Goal: Contribute content: Contribute content

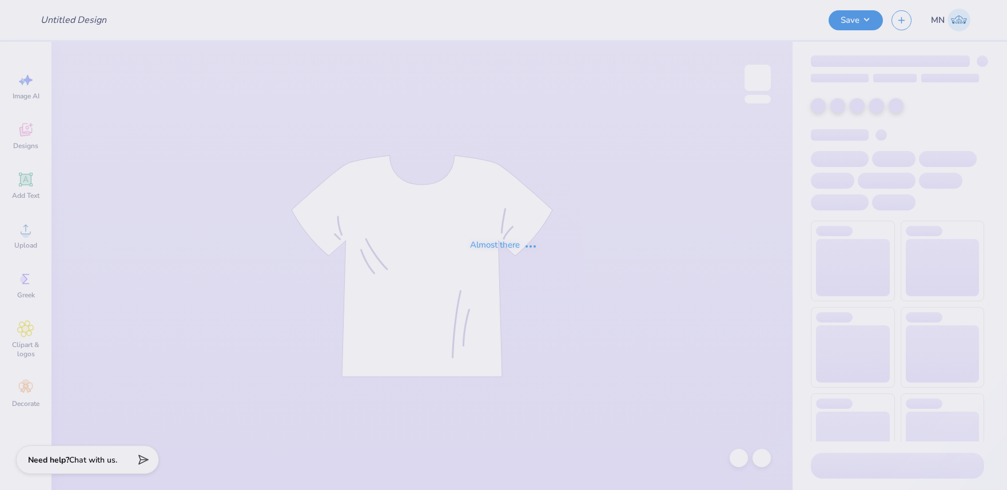
type input "gphi big tees philo"
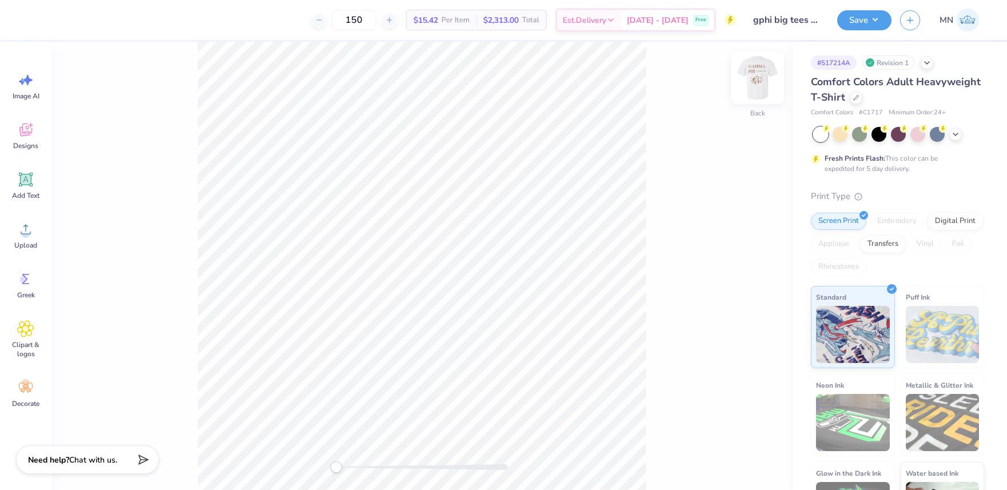
click at [749, 82] on img at bounding box center [758, 78] width 46 height 46
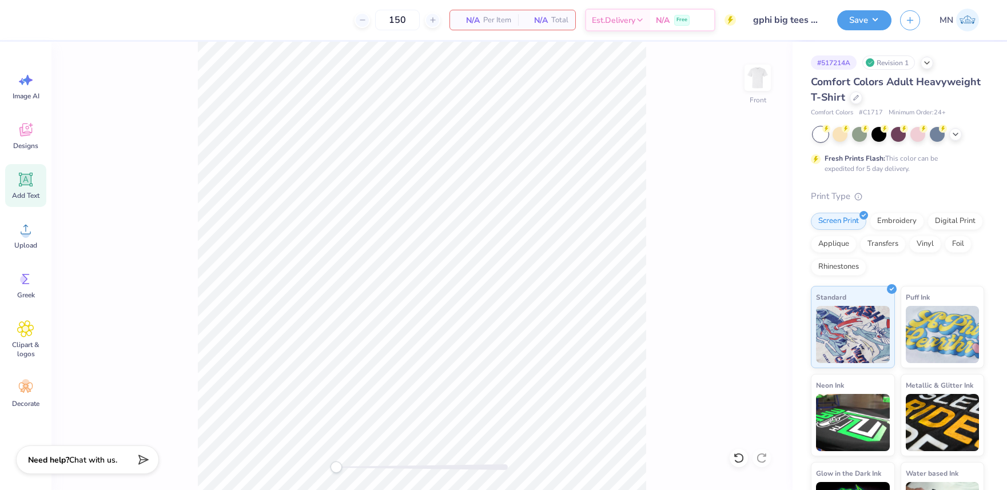
click at [26, 180] on icon at bounding box center [26, 180] width 14 height 14
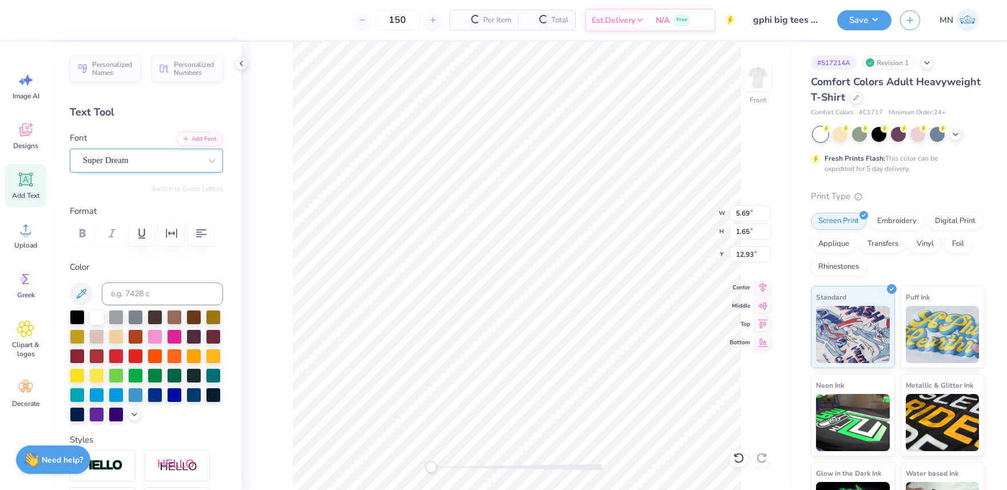
click at [142, 155] on div "Super Dream" at bounding box center [142, 161] width 120 height 18
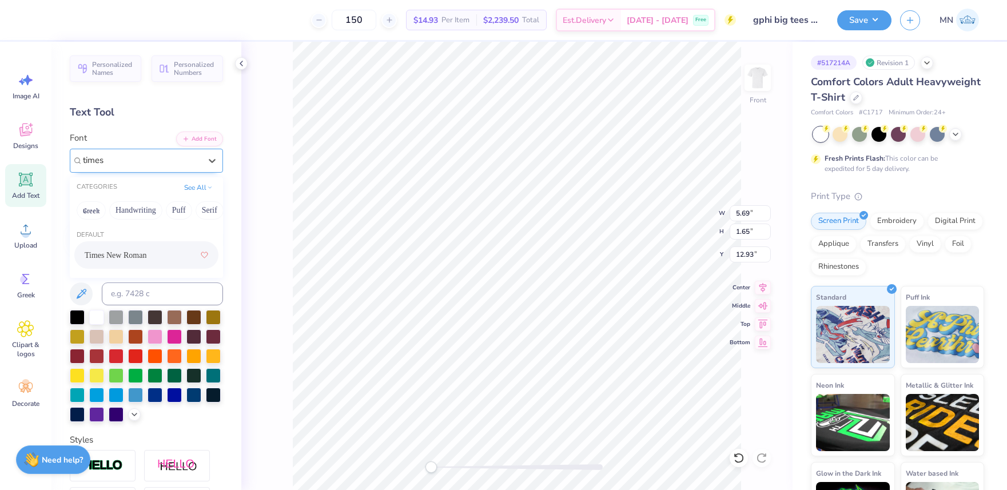
type input "times"
type textarea "GAMMA"
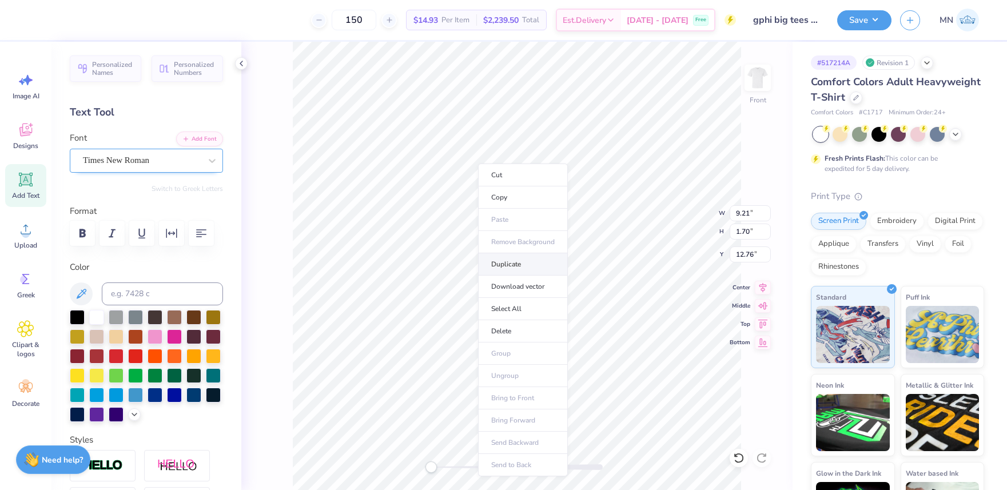
click at [510, 256] on li "Duplicate" at bounding box center [523, 264] width 90 height 22
type input "7.09"
type textarea "PHI"
click at [7, 230] on div "Upload" at bounding box center [25, 235] width 41 height 43
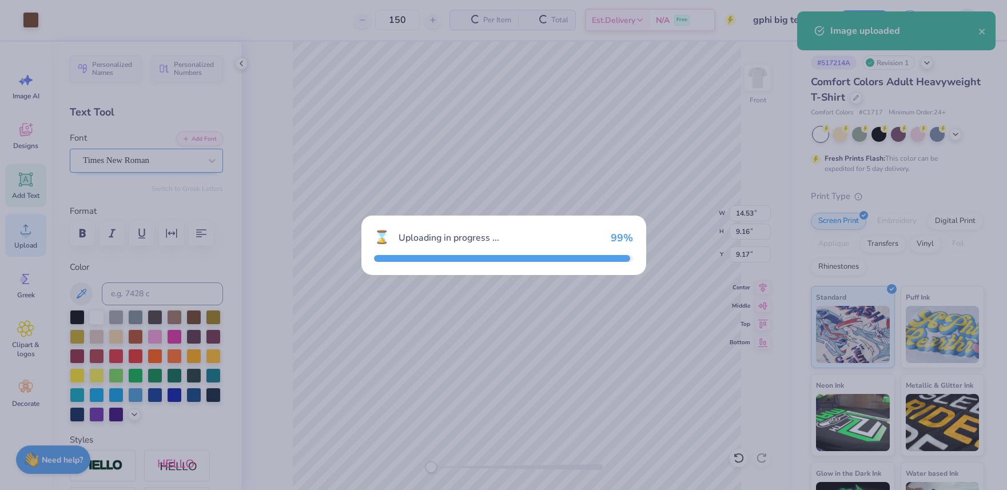
type input "14.53"
type input "9.16"
type input "9.17"
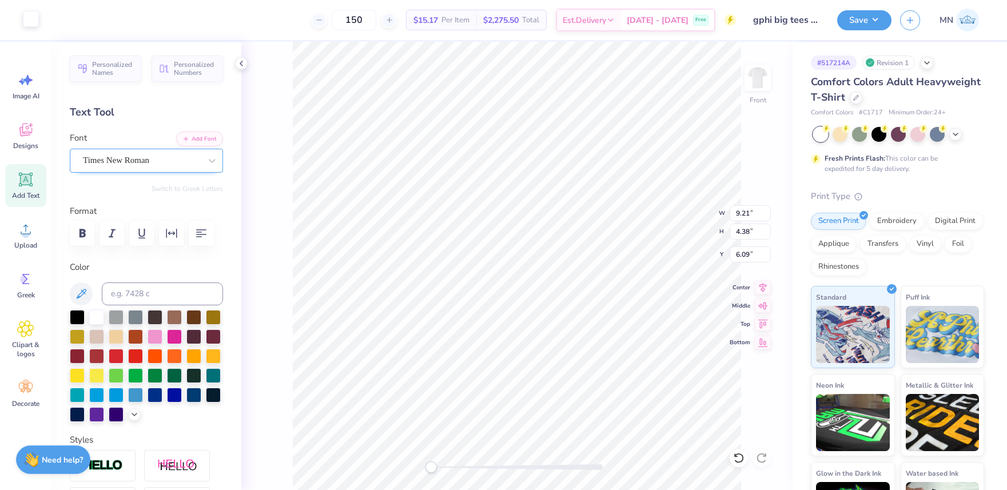
click at [31, 14] on div at bounding box center [31, 19] width 16 height 16
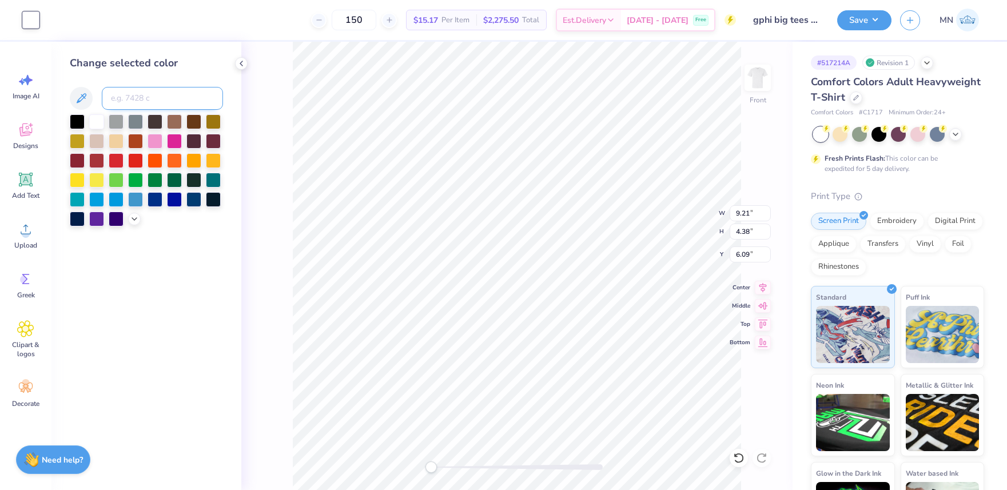
click at [130, 96] on input at bounding box center [162, 98] width 121 height 23
type input "1545"
drag, startPoint x: 22, startPoint y: 179, endPoint x: 28, endPoint y: 182, distance: 6.9
click at [22, 180] on icon at bounding box center [26, 179] width 11 height 11
type input "5.69"
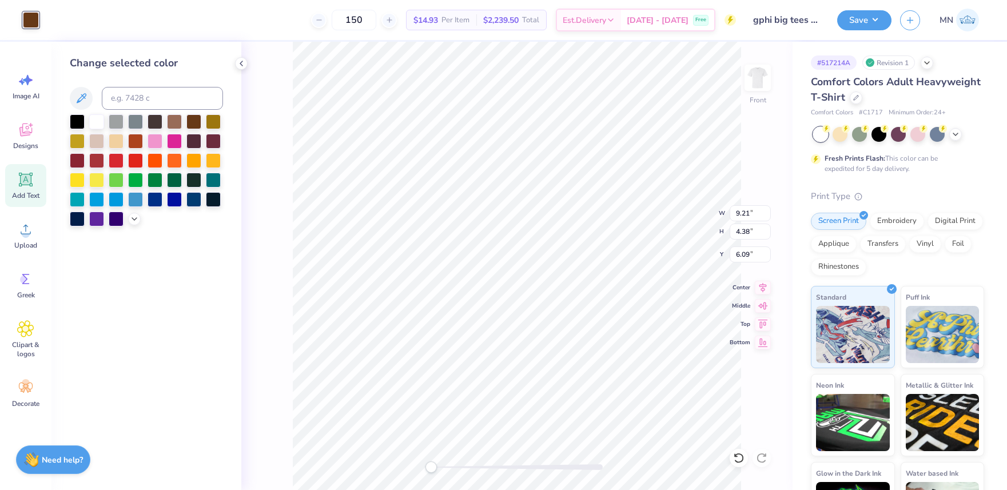
type input "1.65"
type input "12.93"
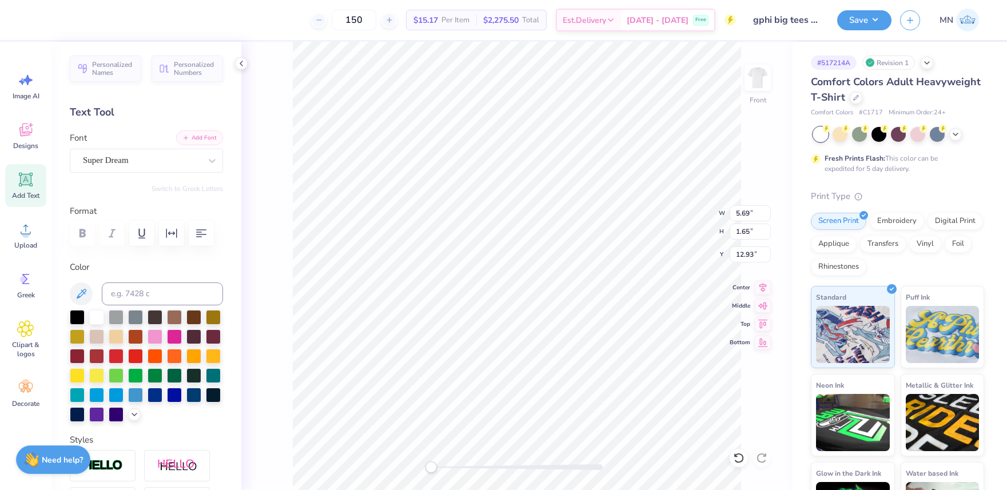
click at [204, 134] on button "Add Font" at bounding box center [199, 137] width 47 height 15
click at [185, 135] on icon "button" at bounding box center [185, 137] width 7 height 7
click at [196, 130] on div "Personalized Names Personalized Numbers Text Tool Add Font Font Super Dream Swi…" at bounding box center [146, 266] width 190 height 448
click at [207, 138] on button "Add Font" at bounding box center [199, 137] width 47 height 15
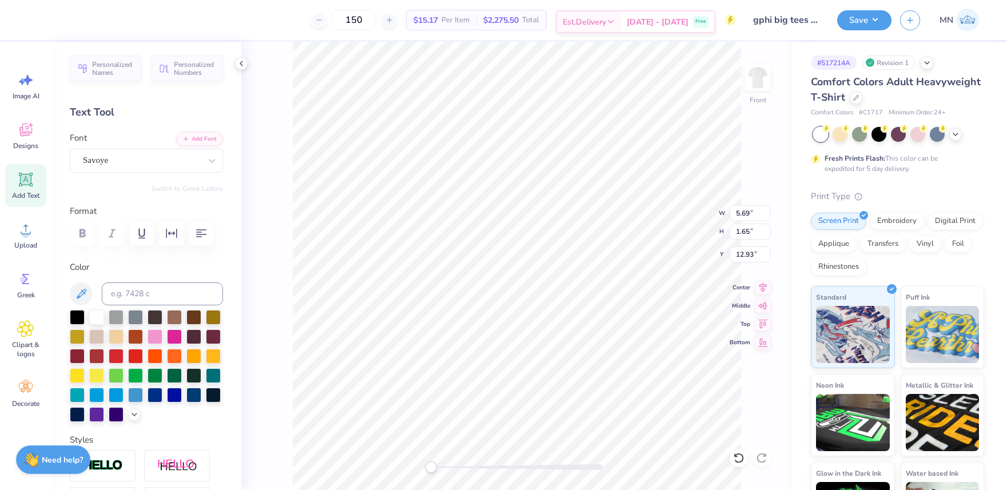
type textarea "pancake 2025"
type input "7.60"
type input "4.79"
type input "11.36"
type input "8.16"
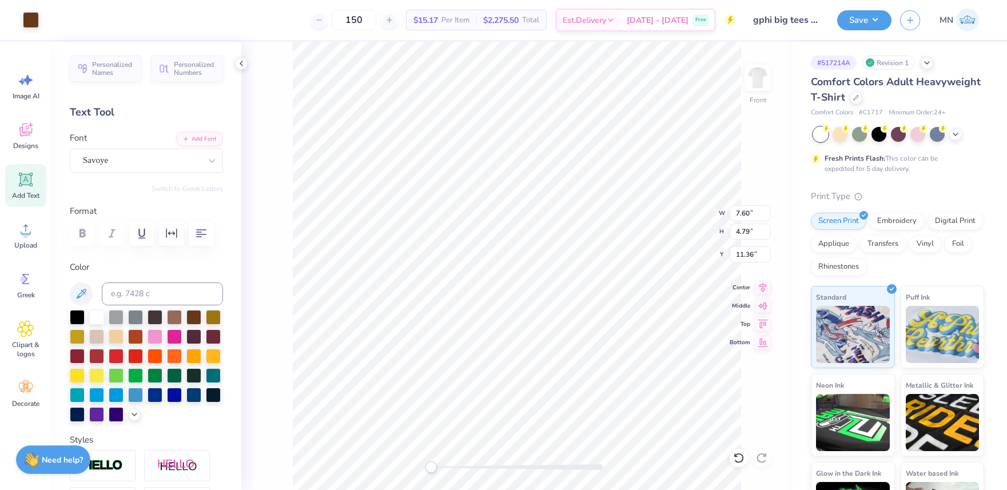
type input "2.07"
type input "15.90"
click at [161, 291] on input at bounding box center [162, 294] width 121 height 23
type input "1545"
type input "9.21"
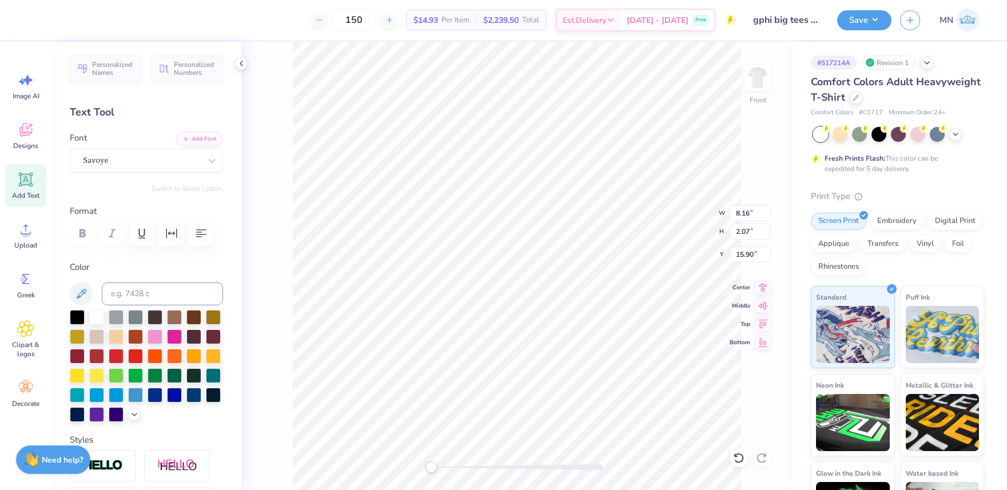
type input "1.70"
type input "6.09"
type input "3.77"
type input "1.58"
type input "8.90"
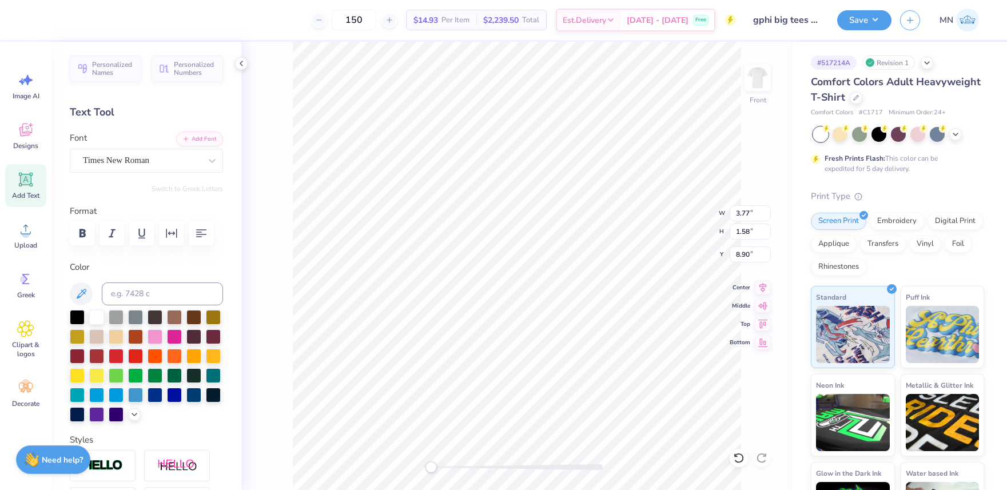
type input "7.60"
type input "4.79"
type input "11.36"
click at [546, 363] on li "Group" at bounding box center [555, 364] width 90 height 22
click at [742, 214] on input "11.50" at bounding box center [750, 213] width 41 height 16
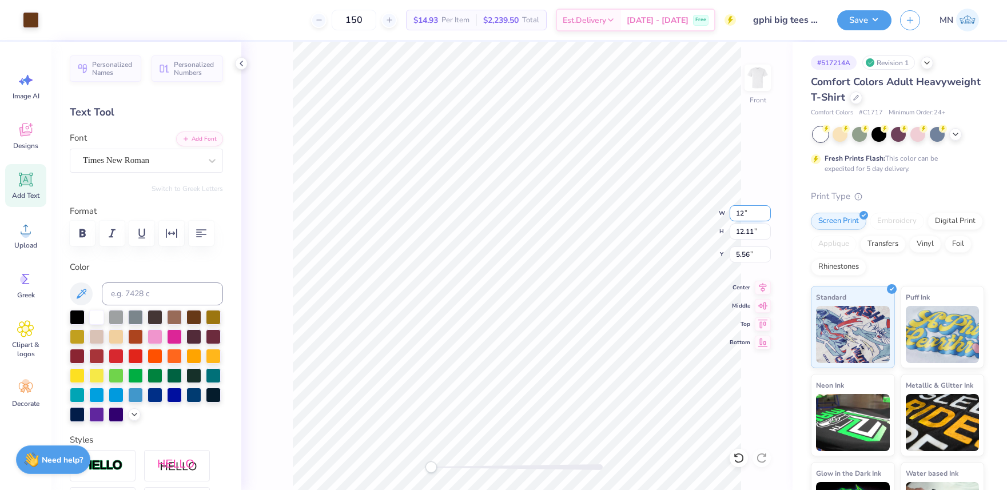
type input "12"
click at [750, 213] on input "12.52" at bounding box center [750, 213] width 41 height 16
type input "12"
click at [749, 254] on input "5.42" at bounding box center [750, 254] width 41 height 16
type input "3"
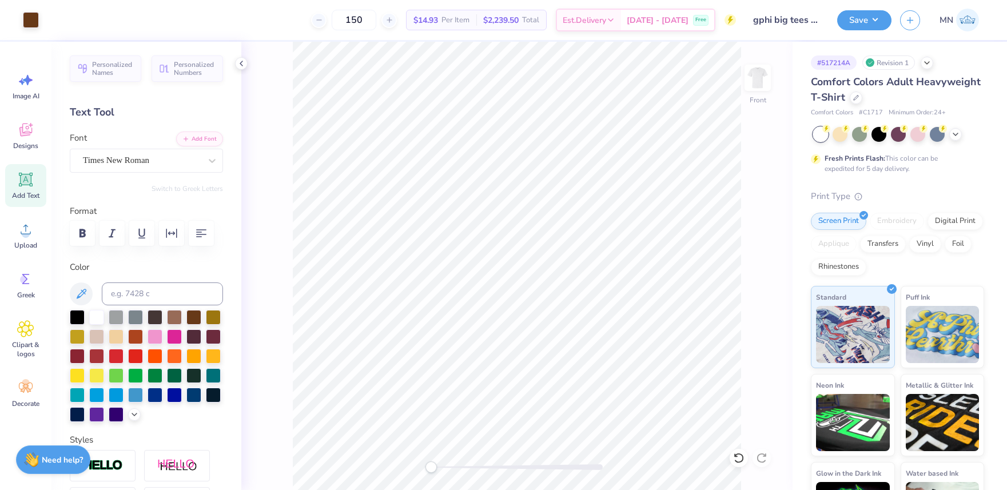
drag, startPoint x: 857, startPoint y: 23, endPoint x: 857, endPoint y: 30, distance: 6.9
click at [857, 23] on button "Save" at bounding box center [864, 20] width 54 height 20
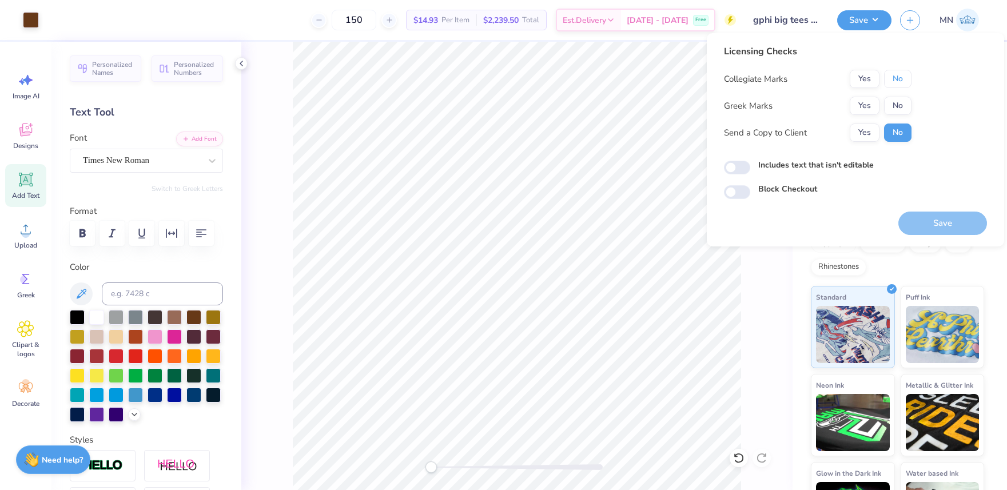
drag, startPoint x: 902, startPoint y: 76, endPoint x: 880, endPoint y: 92, distance: 27.0
click at [900, 77] on button "No" at bounding box center [897, 79] width 27 height 18
click at [865, 100] on button "Yes" at bounding box center [865, 106] width 30 height 18
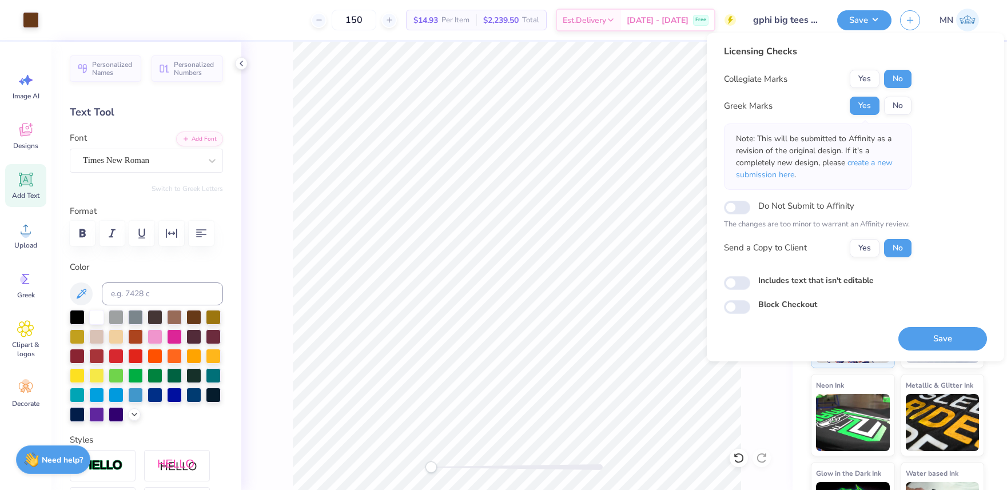
drag, startPoint x: 955, startPoint y: 341, endPoint x: 892, endPoint y: 211, distance: 144.5
click at [955, 341] on button "Save" at bounding box center [942, 338] width 89 height 23
